Goal: Task Accomplishment & Management: Complete application form

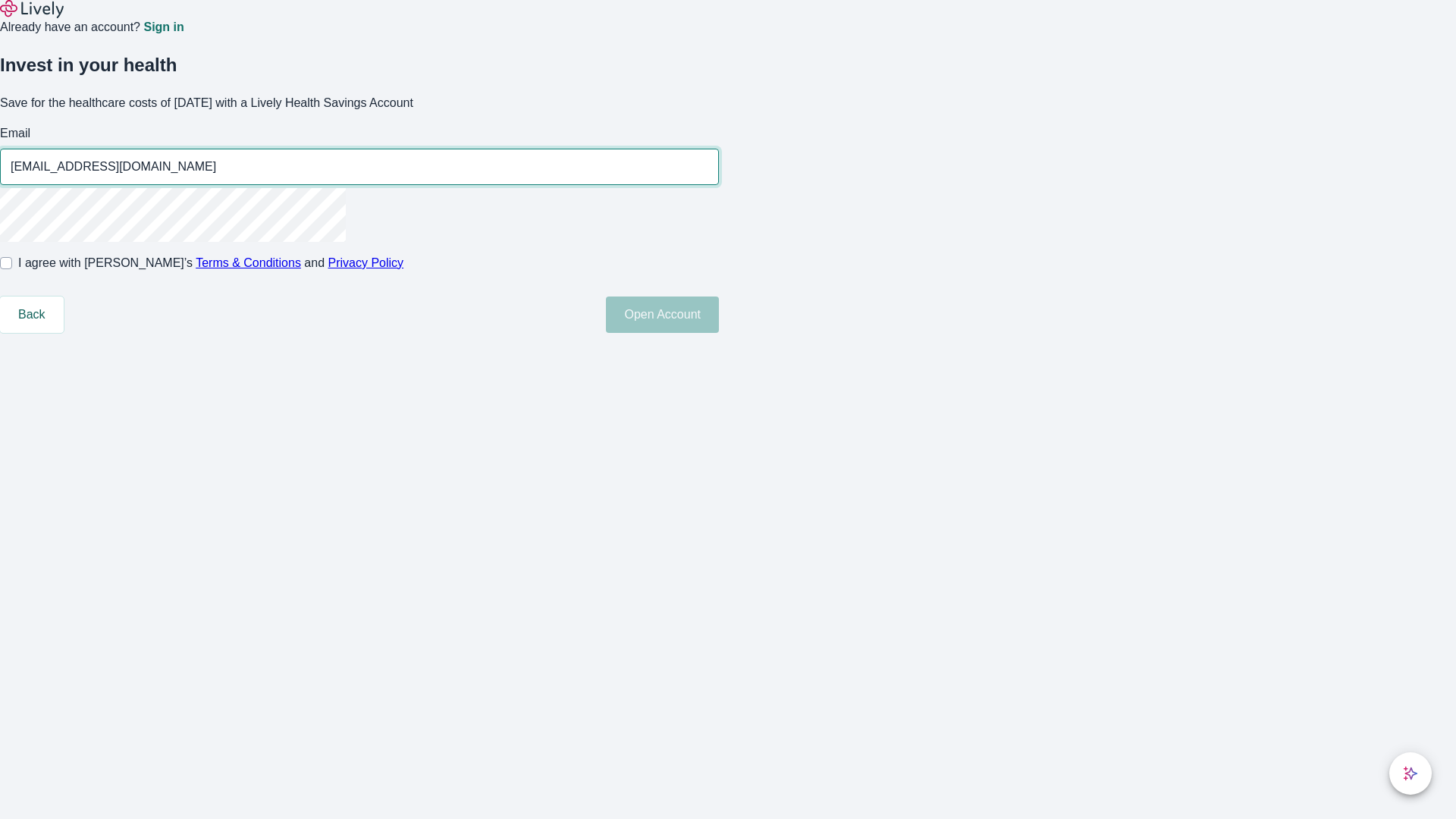
type input "[EMAIL_ADDRESS][DOMAIN_NAME]"
click at [12, 269] on input "I agree with Lively’s Terms & Conditions and Privacy Policy" at bounding box center [6, 263] width 12 height 12
checkbox input "true"
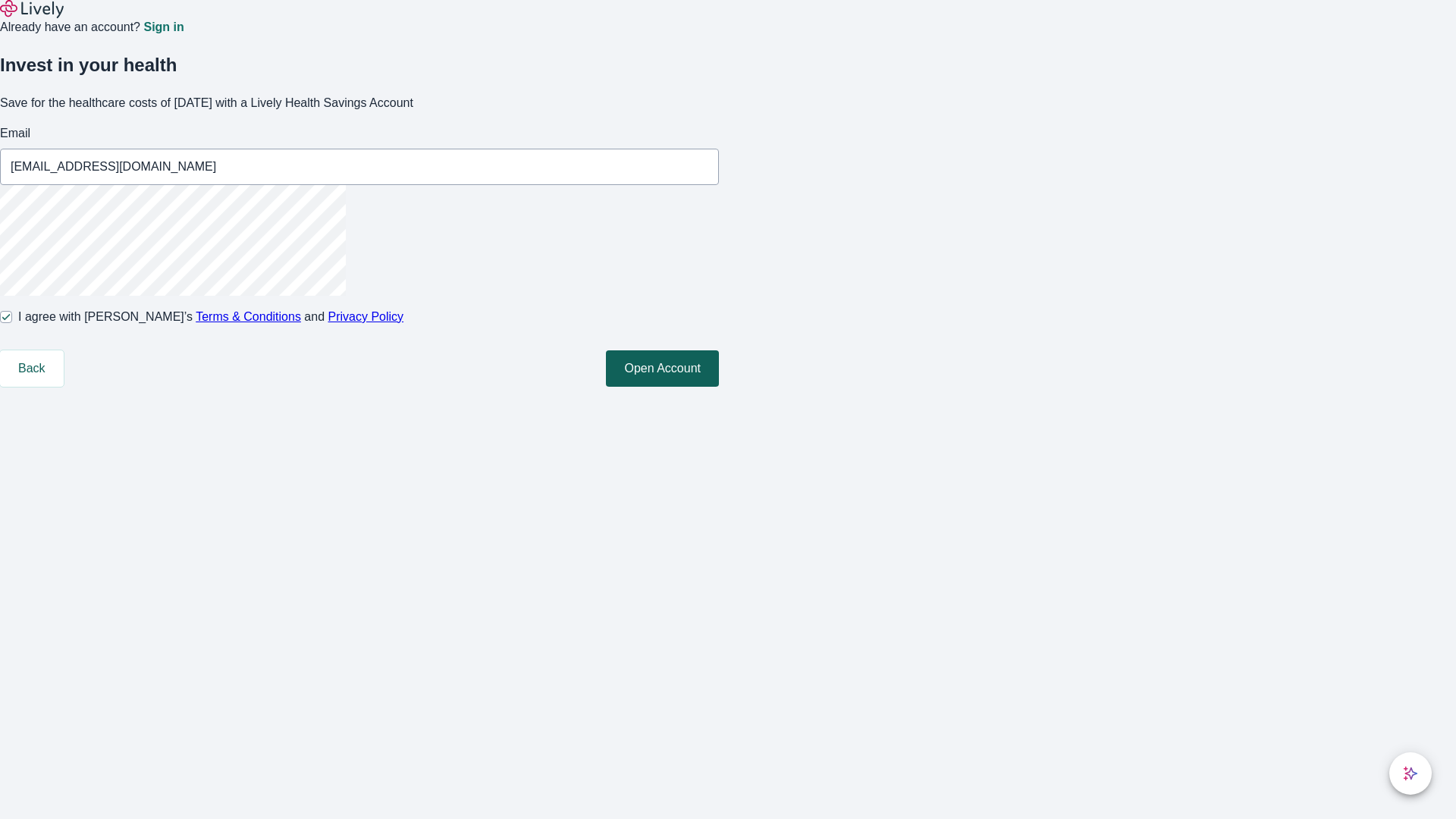
click at [718, 386] on button "Open Account" at bounding box center [663, 369] width 113 height 37
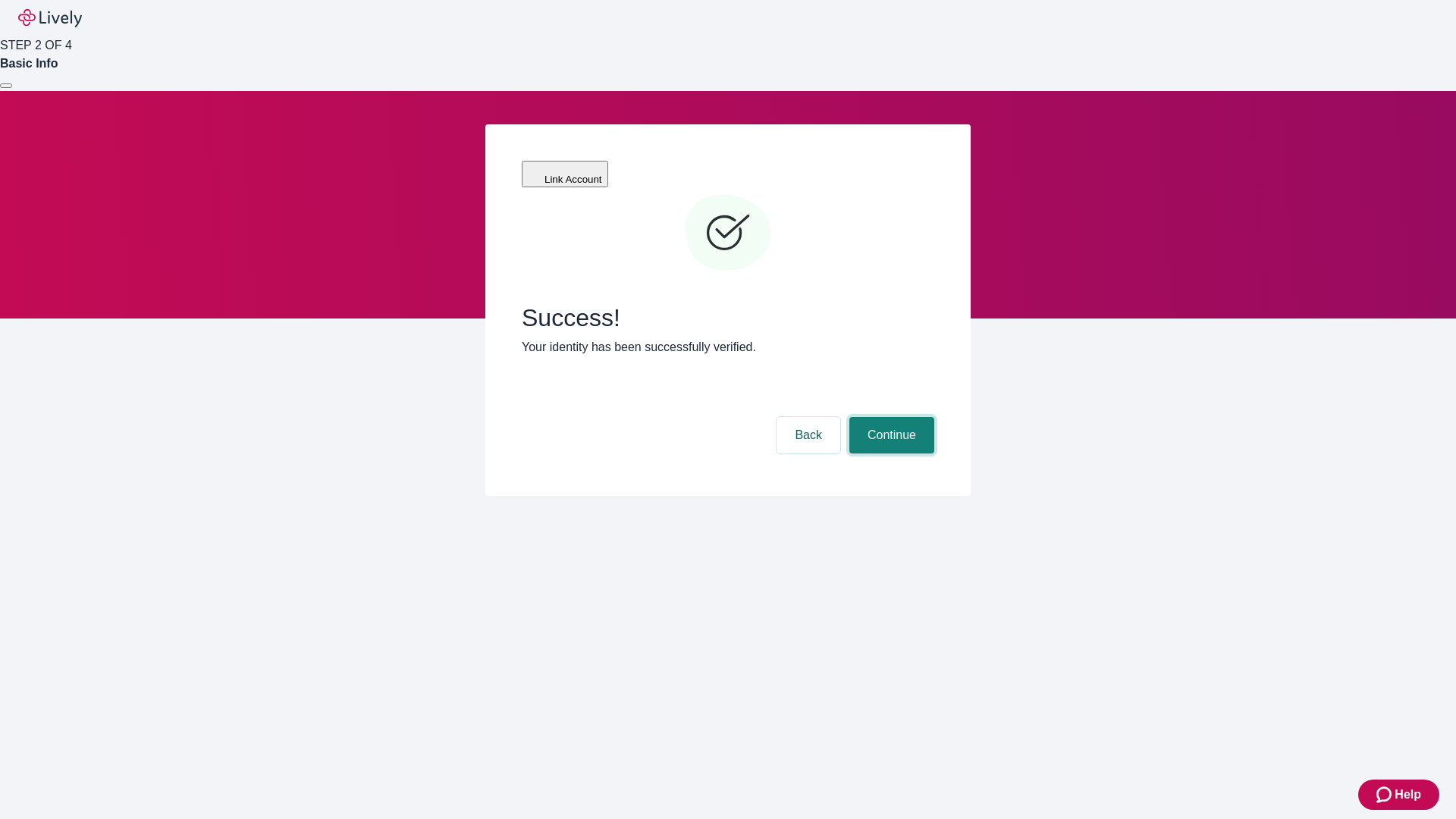
click at [889, 417] on button "Continue" at bounding box center [891, 435] width 85 height 37
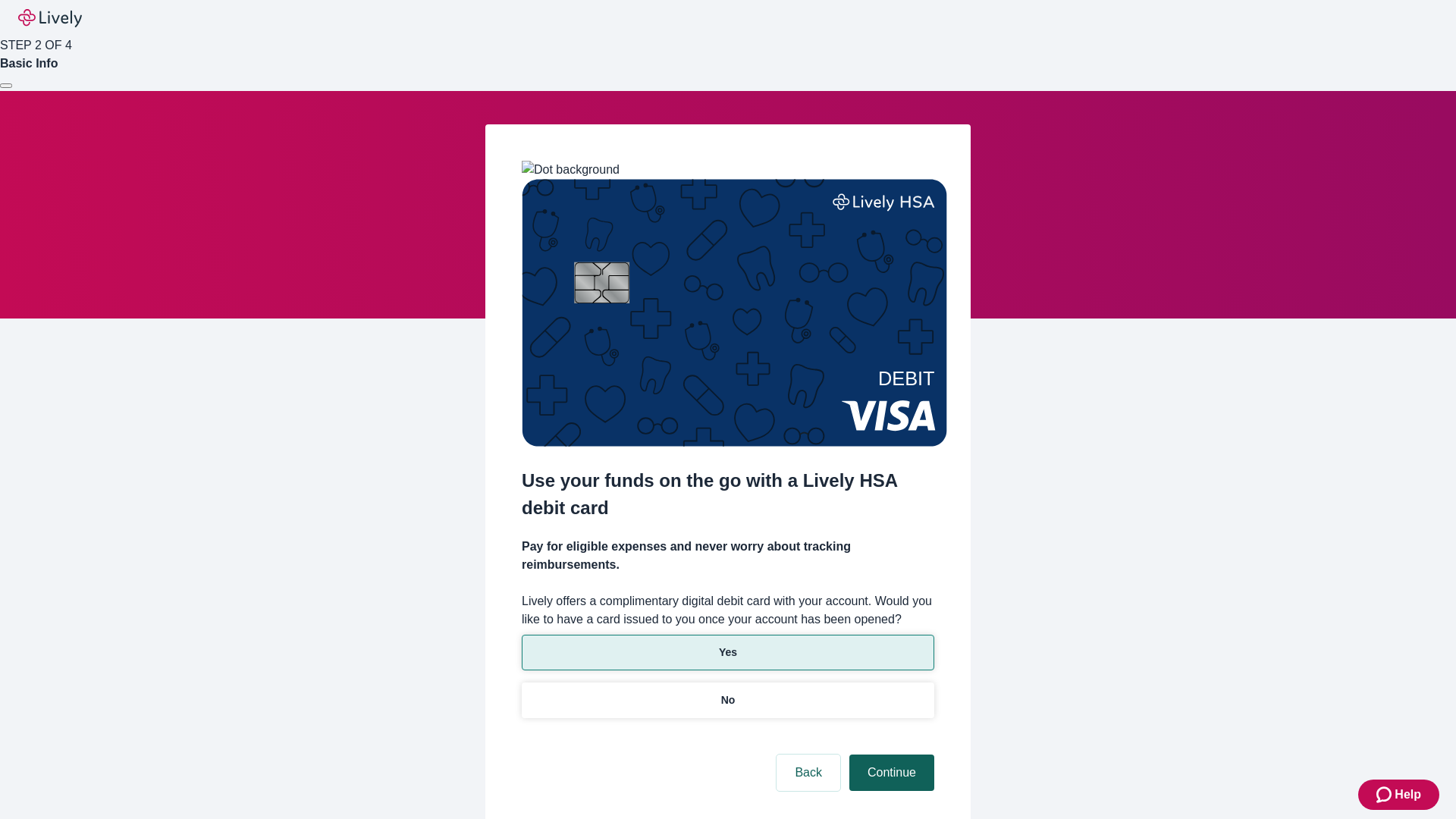
click at [727, 692] on p "No" at bounding box center [728, 700] width 15 height 16
click at [889, 754] on button "Continue" at bounding box center [891, 772] width 85 height 37
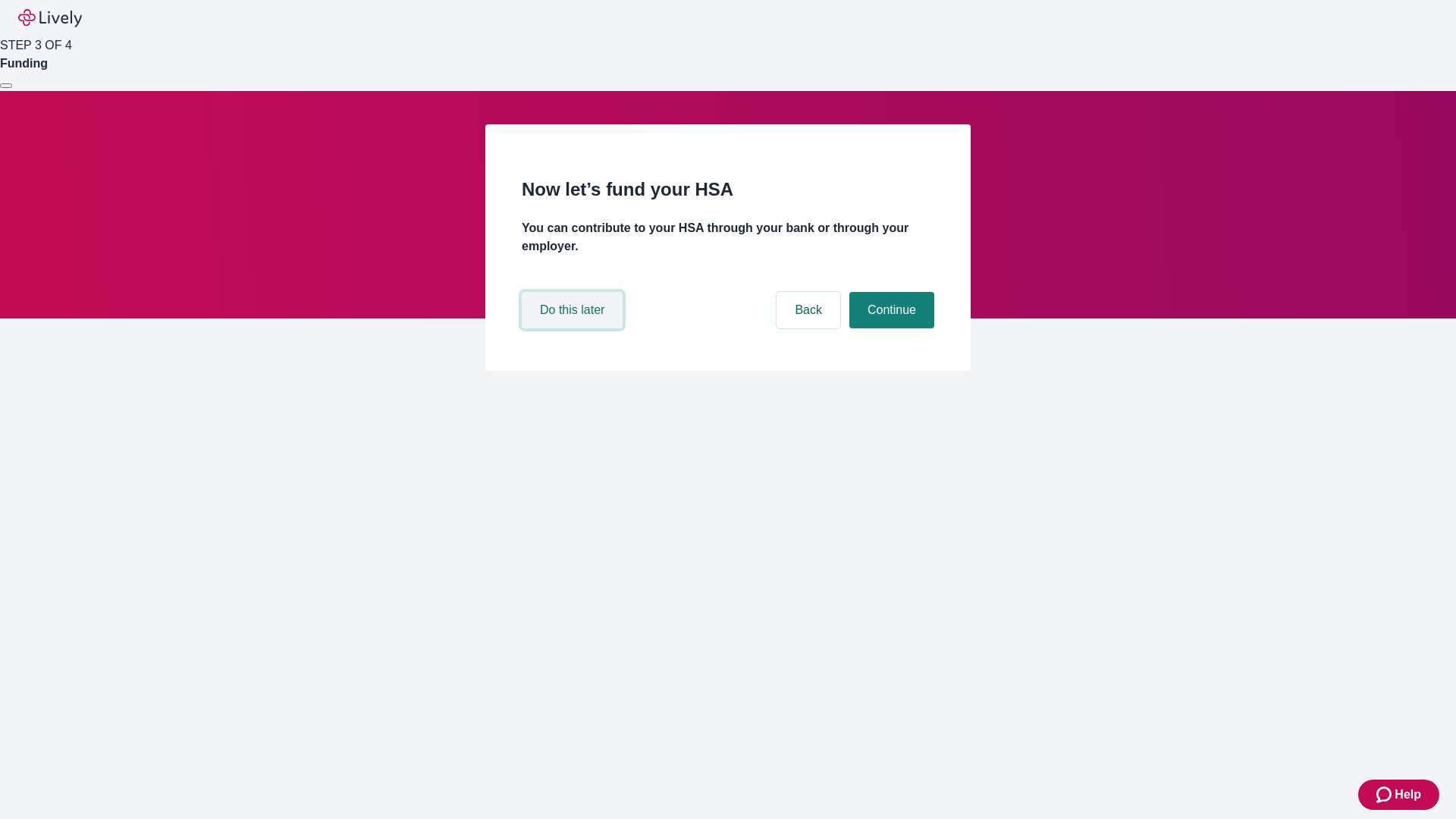
click at [574, 328] on button "Do this later" at bounding box center [572, 310] width 101 height 37
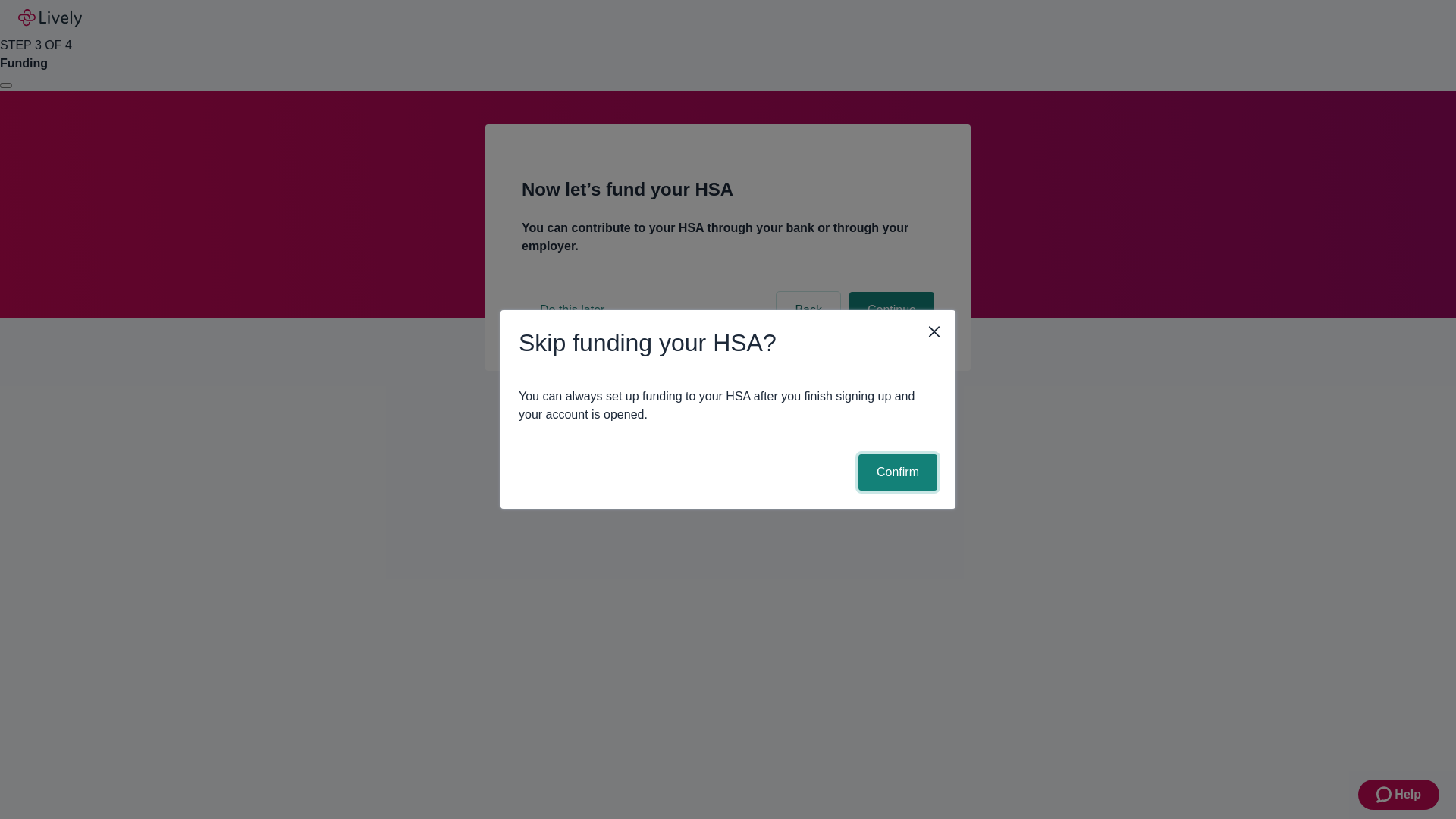
click at [896, 472] on button "Confirm" at bounding box center [897, 472] width 79 height 37
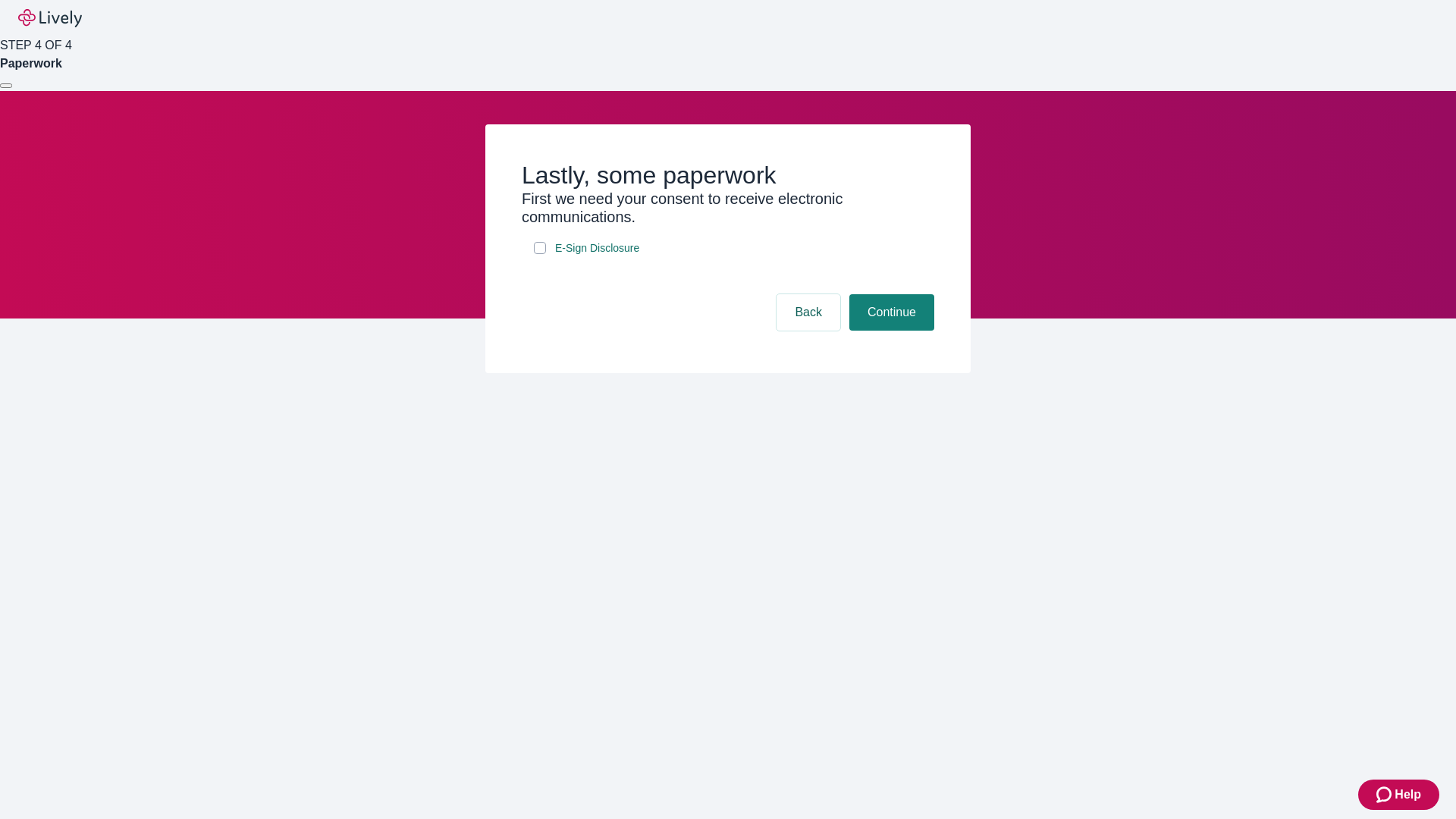
click at [540, 254] on input "E-Sign Disclosure" at bounding box center [540, 248] width 12 height 12
checkbox input "true"
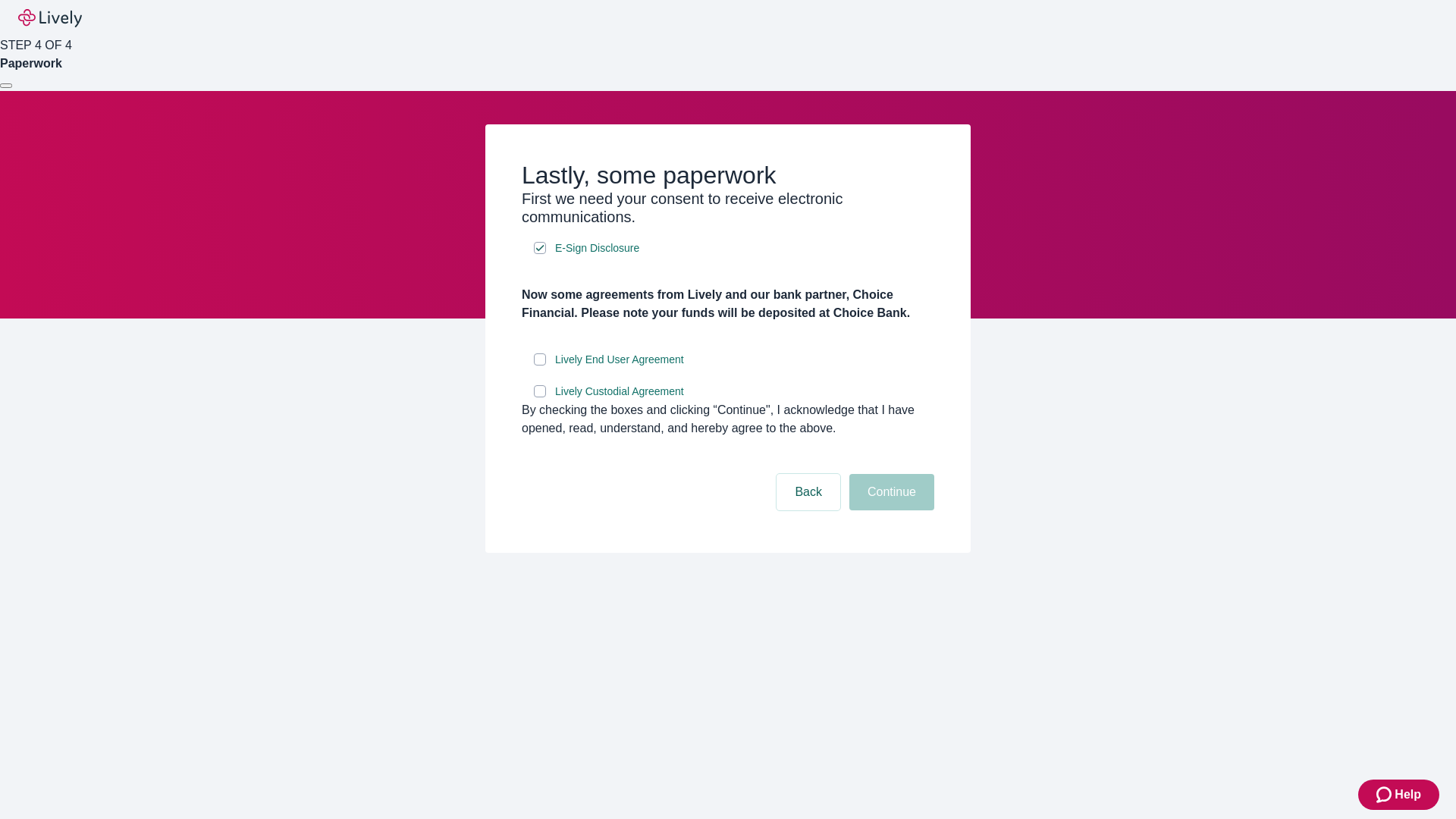
click at [540, 366] on input "Lively End User Agreement" at bounding box center [540, 360] width 12 height 12
checkbox input "true"
click at [540, 397] on input "Lively Custodial Agreement" at bounding box center [540, 392] width 12 height 12
checkbox input "true"
click at [889, 510] on button "Continue" at bounding box center [891, 492] width 85 height 37
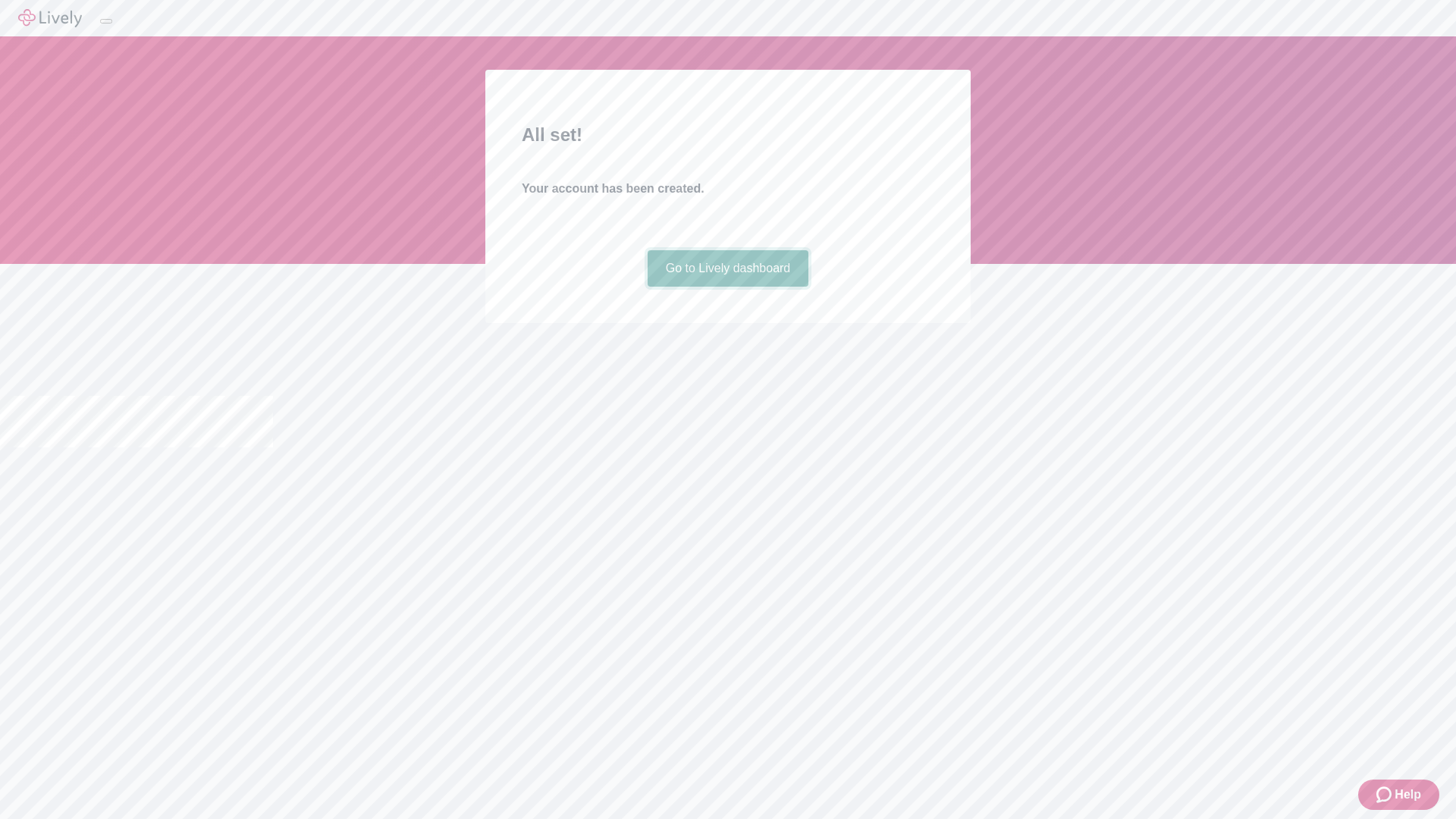
click at [727, 286] on link "Go to Lively dashboard" at bounding box center [728, 269] width 162 height 37
